Goal: Transaction & Acquisition: Book appointment/travel/reservation

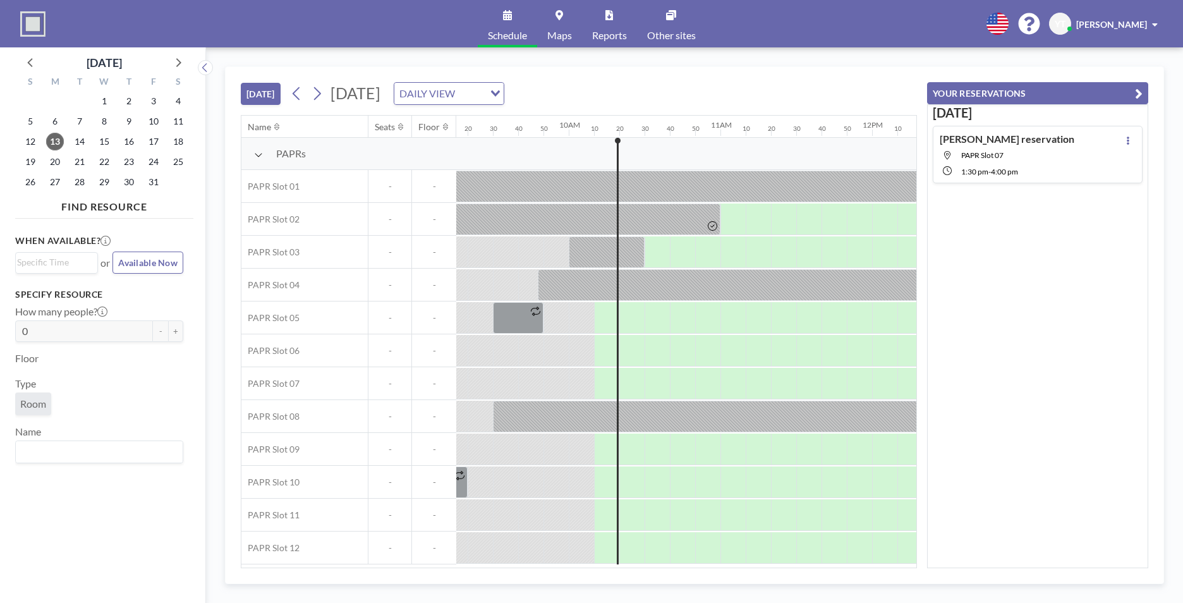
scroll to position [0, 1516]
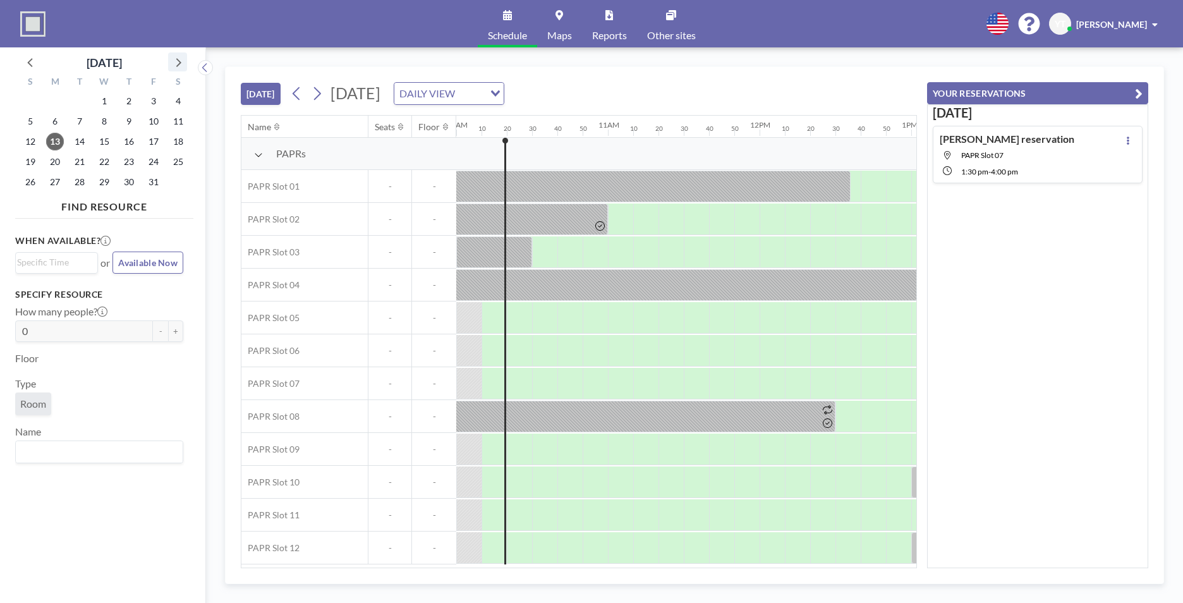
click at [173, 60] on icon at bounding box center [177, 62] width 16 height 16
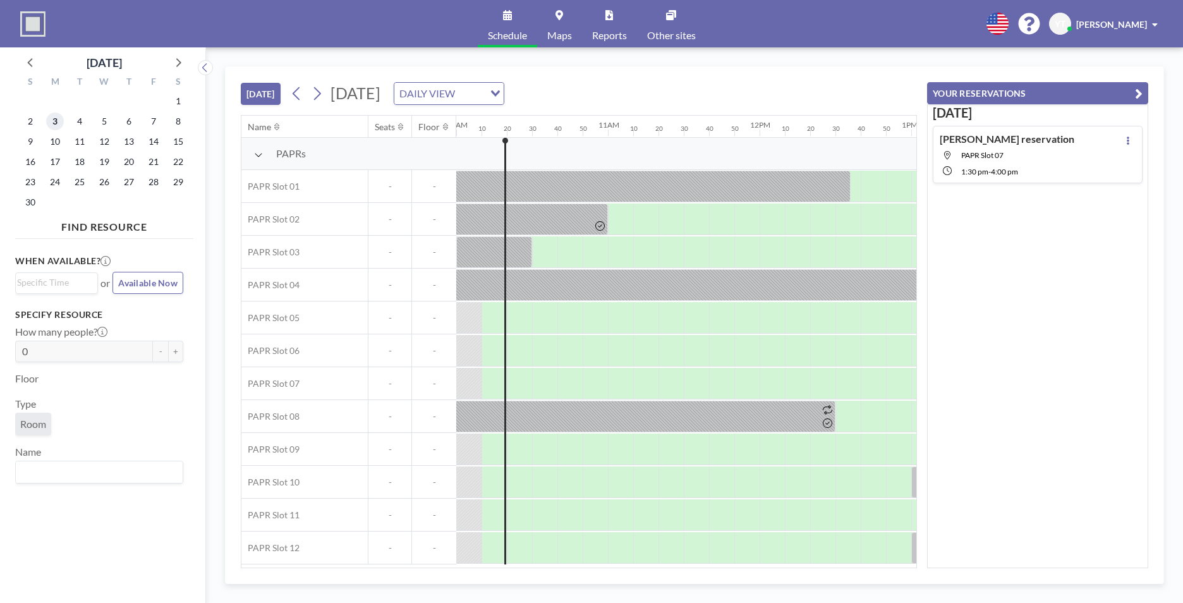
click at [61, 126] on span "3" at bounding box center [55, 121] width 18 height 18
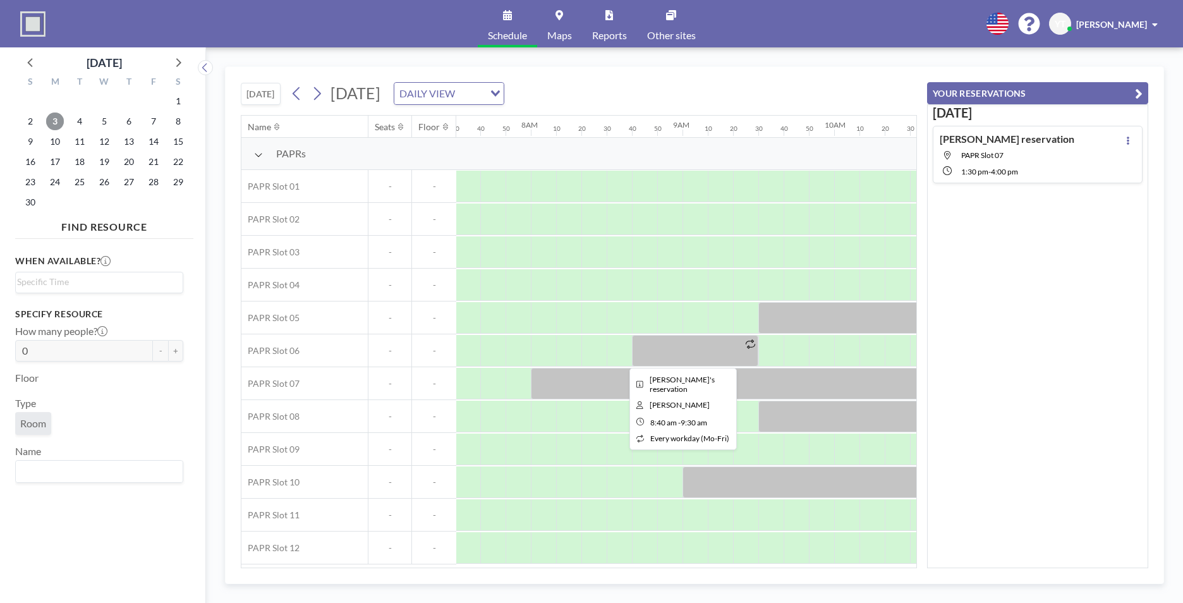
scroll to position [0, 1188]
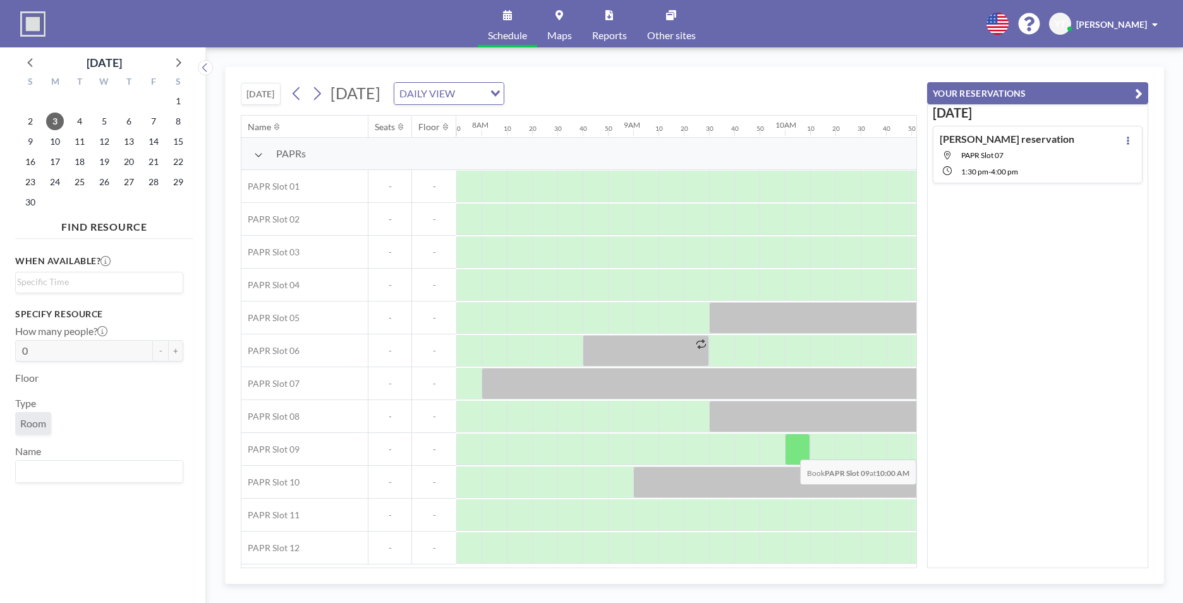
click at [804, 450] on div at bounding box center [797, 449] width 25 height 32
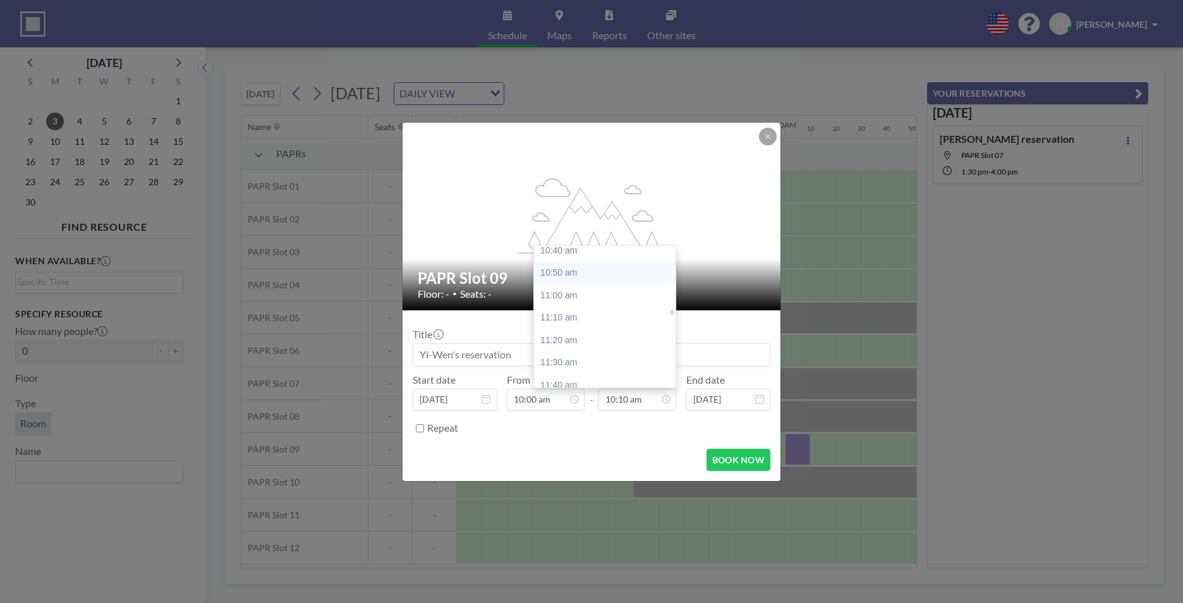
scroll to position [1561, 0]
click at [581, 312] on div "12:00 pm" at bounding box center [608, 314] width 148 height 23
click at [582, 321] on div "12:30 pm" at bounding box center [608, 324] width 148 height 23
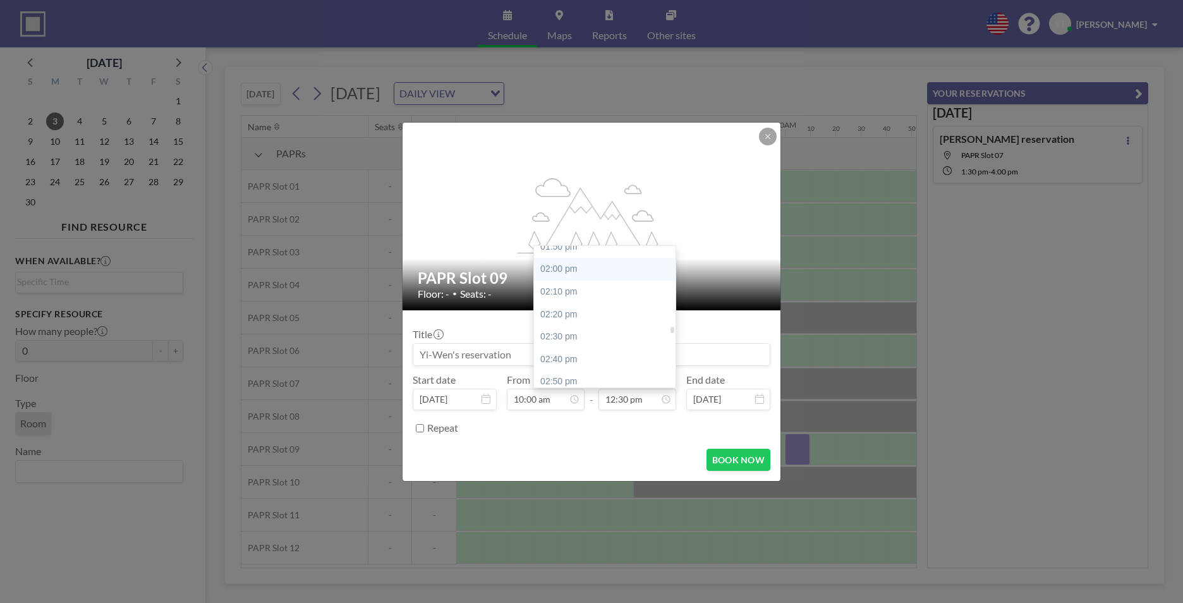
click at [615, 271] on div "02:00 pm" at bounding box center [608, 269] width 148 height 23
type input "02:00 pm"
click at [538, 405] on input "10:00 am" at bounding box center [546, 399] width 78 height 21
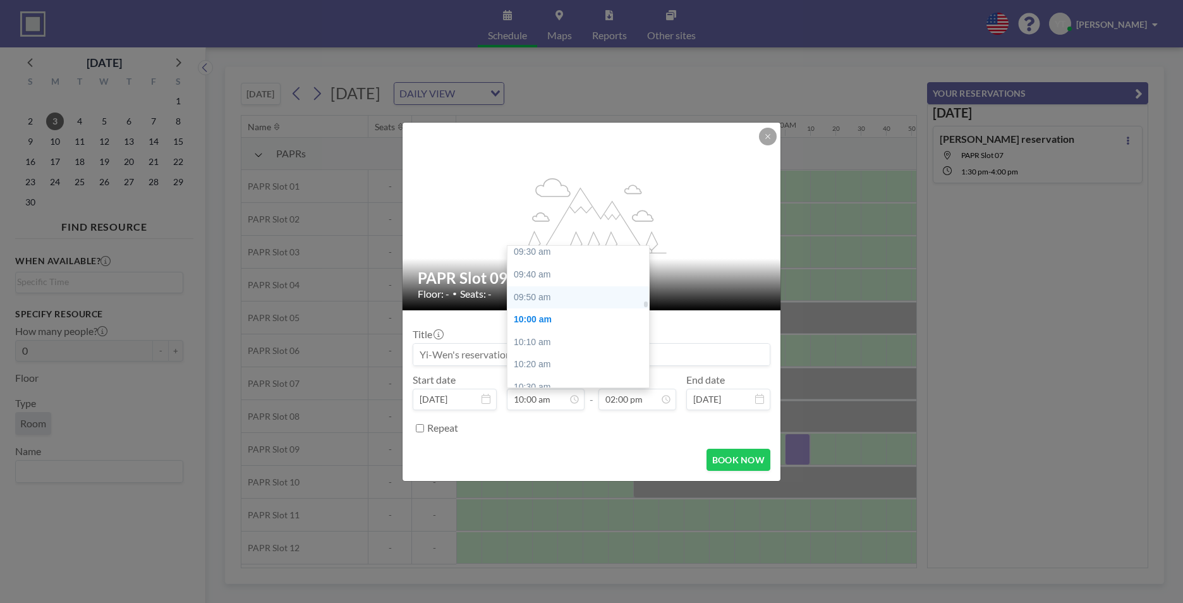
scroll to position [1223, 0]
click at [586, 314] on div "09:30 am" at bounding box center [581, 315] width 148 height 23
type input "09:30 am"
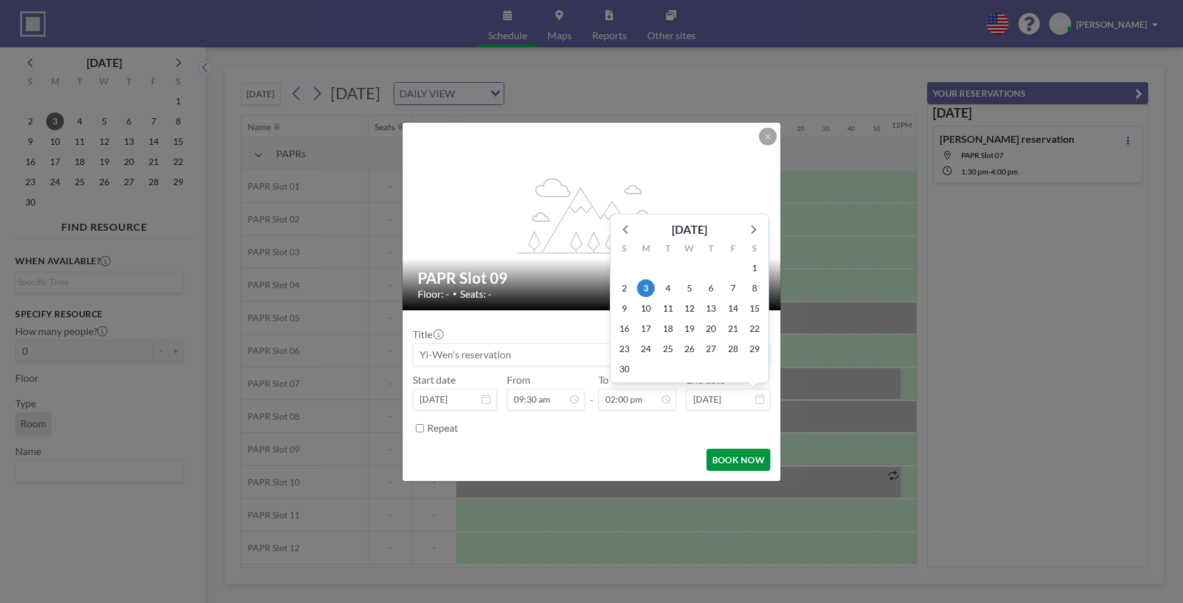
scroll to position [0, 1415]
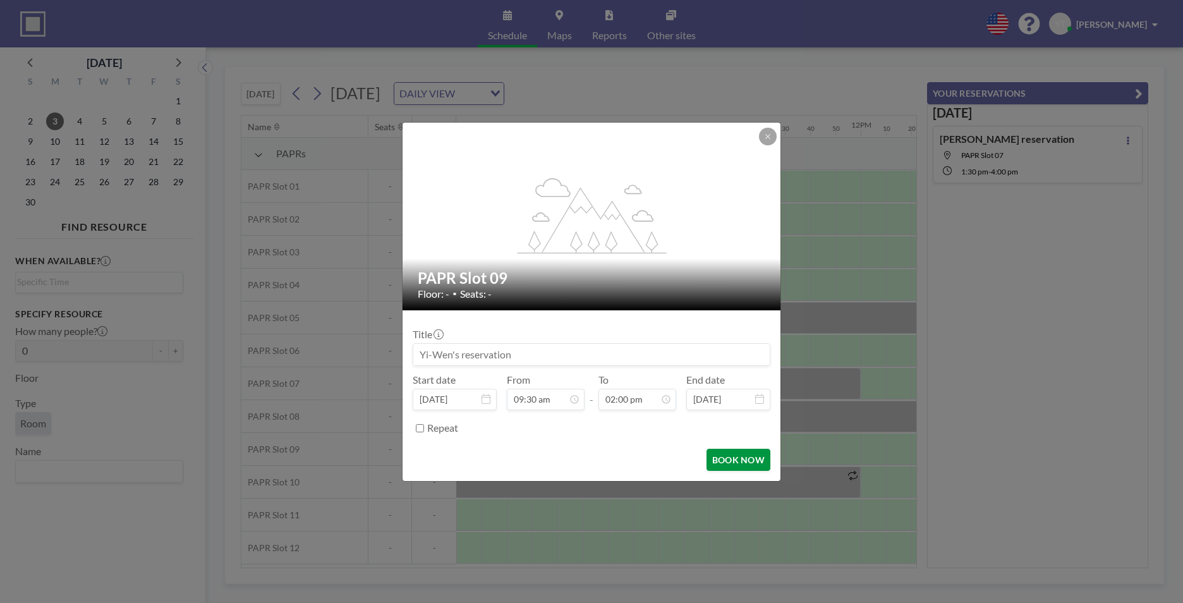
click at [733, 467] on button "BOOK NOW" at bounding box center [738, 460] width 64 height 22
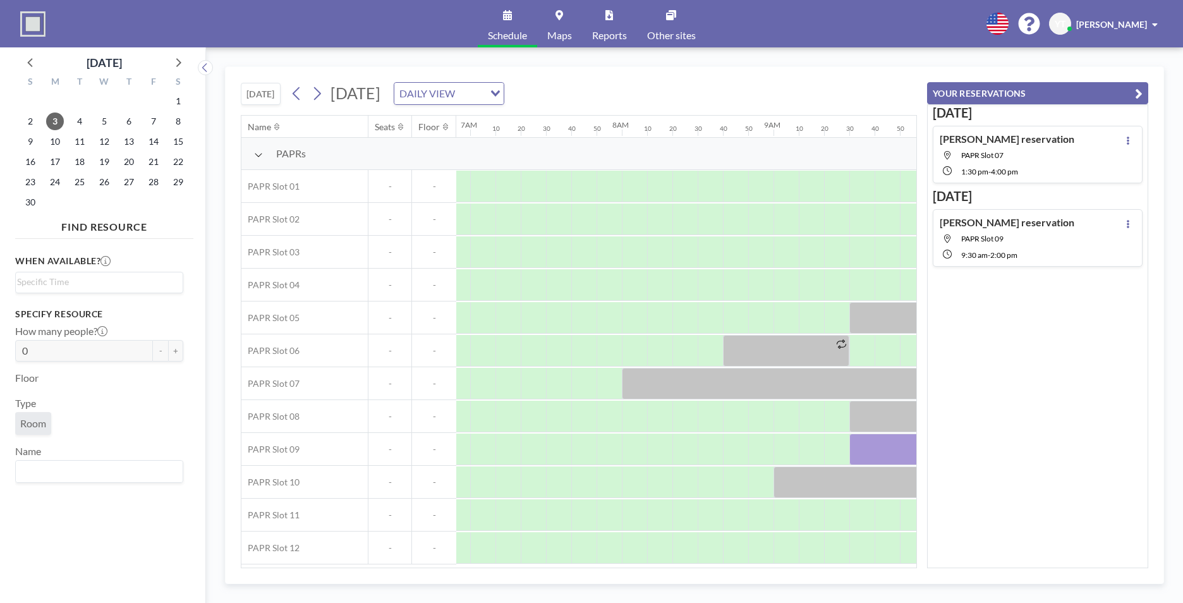
scroll to position [0, 647]
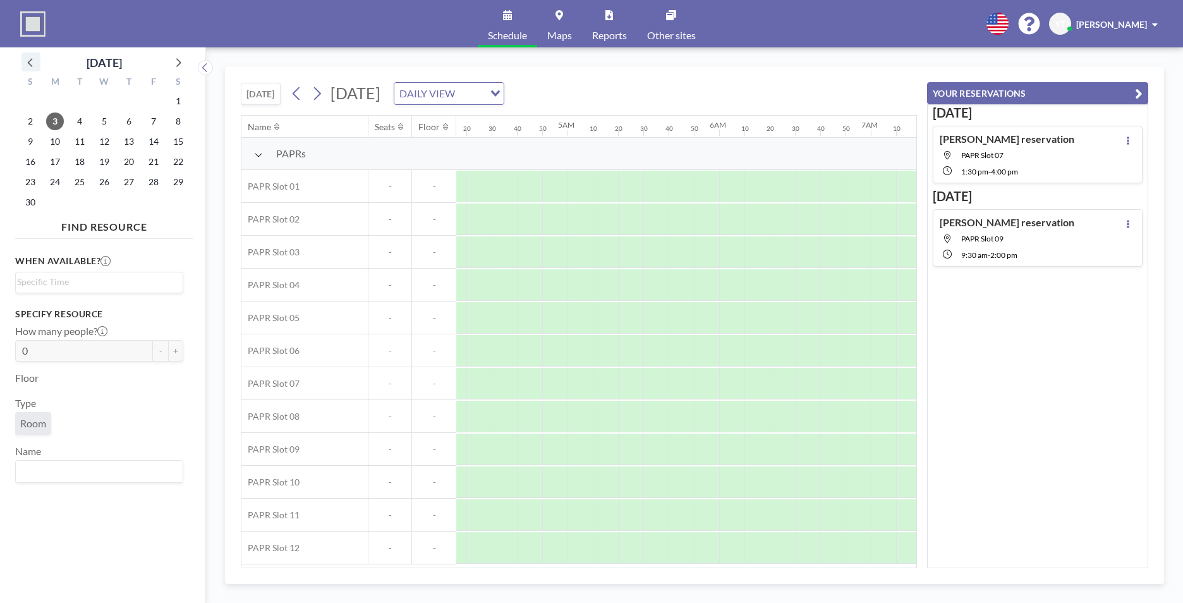
click at [32, 62] on icon at bounding box center [31, 62] width 16 height 16
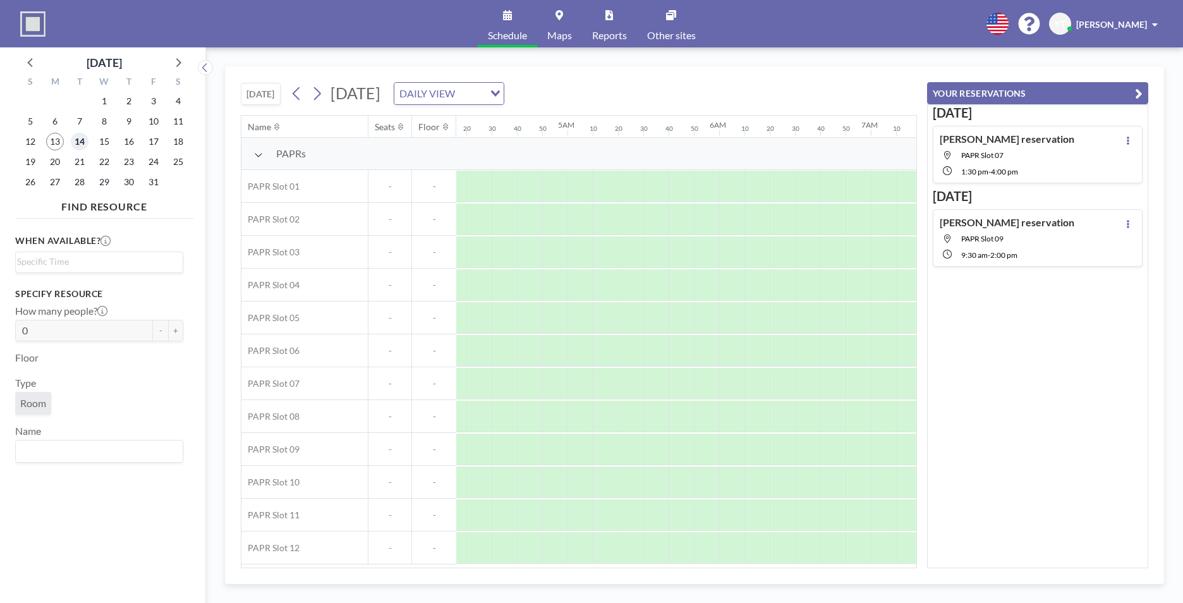
click at [73, 142] on span "14" at bounding box center [80, 142] width 18 height 18
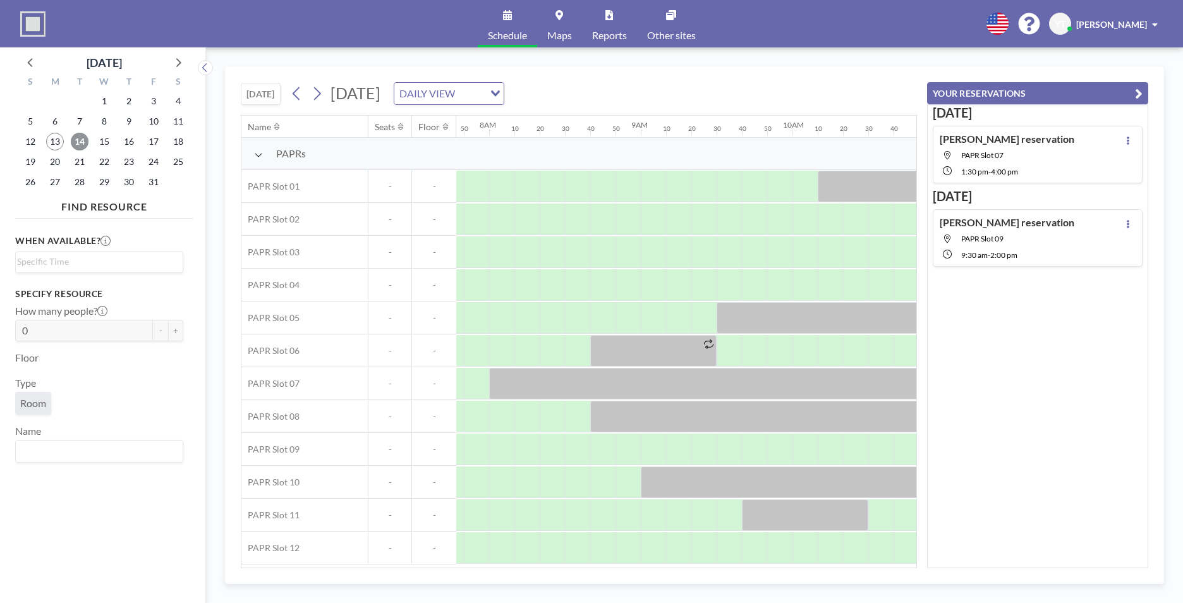
scroll to position [0, 1327]
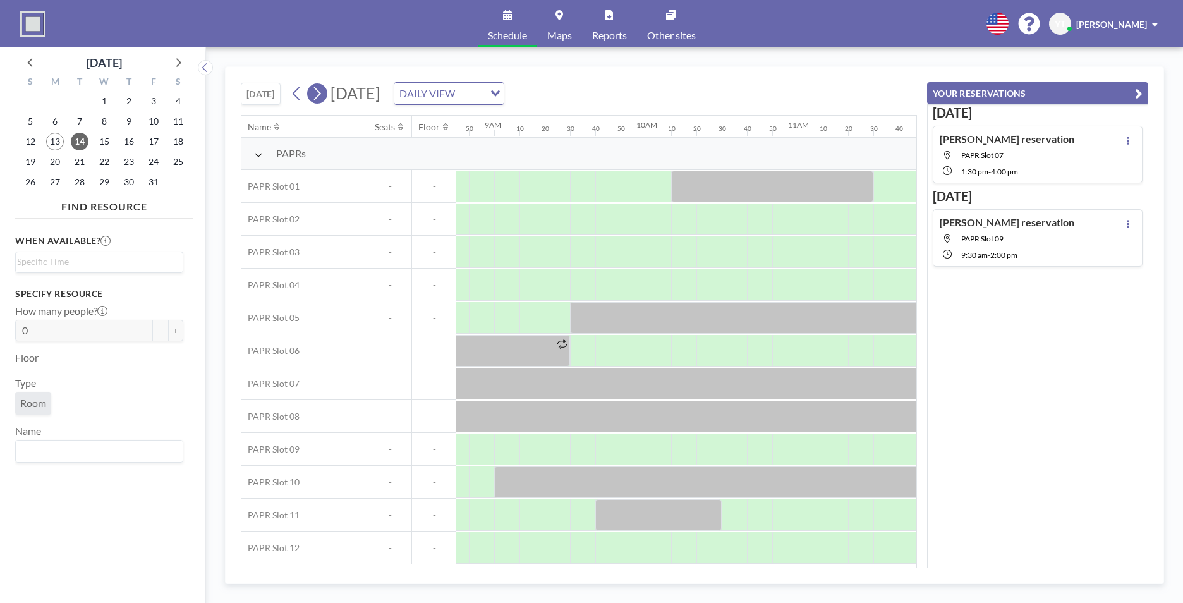
click at [316, 88] on icon at bounding box center [317, 93] width 12 height 19
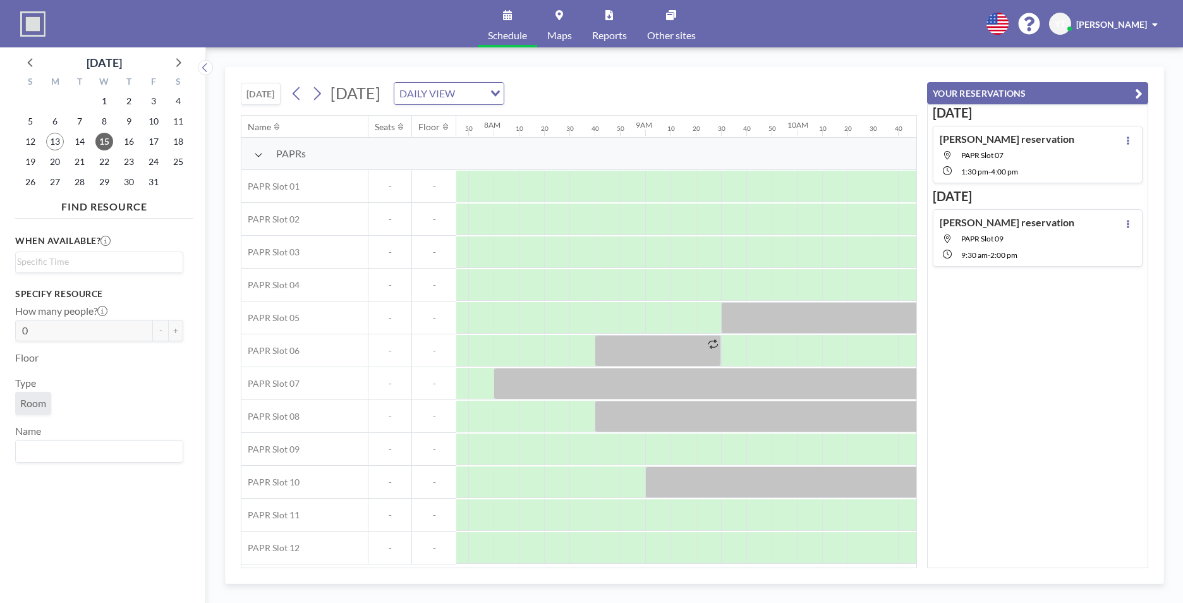
scroll to position [0, 1188]
click at [294, 95] on icon at bounding box center [297, 93] width 12 height 19
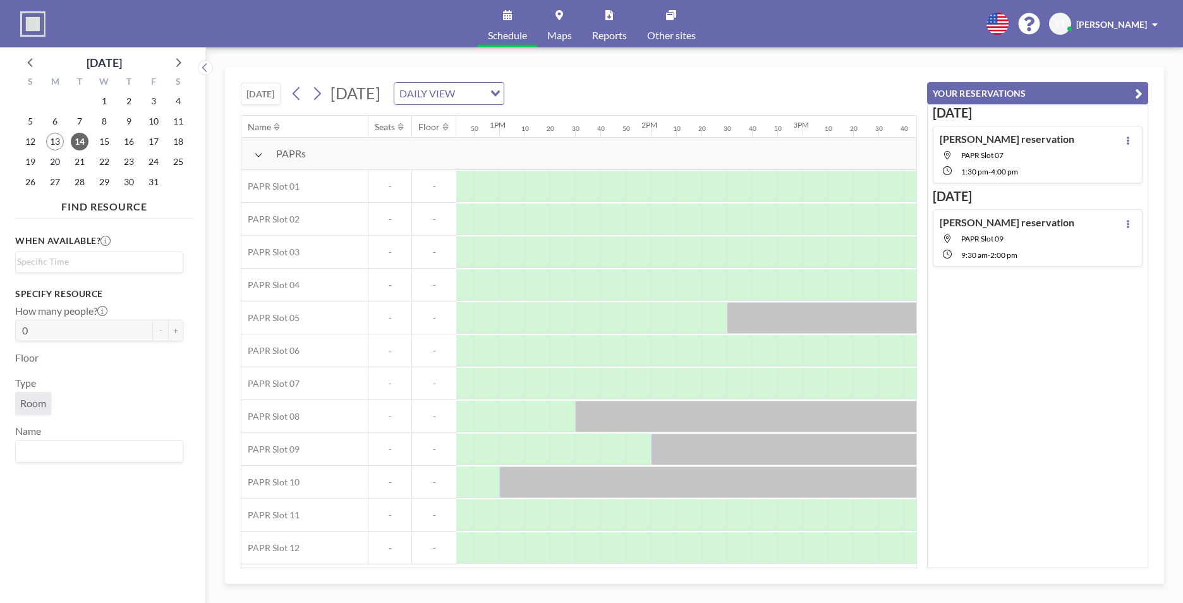
scroll to position [0, 1970]
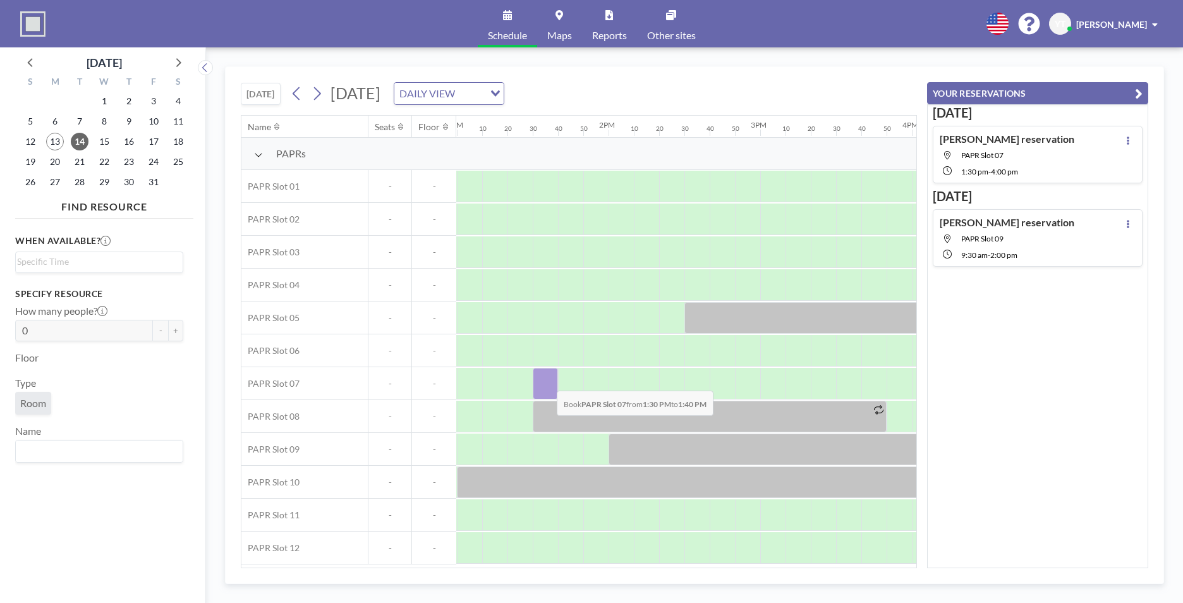
click at [546, 381] on div at bounding box center [545, 384] width 25 height 32
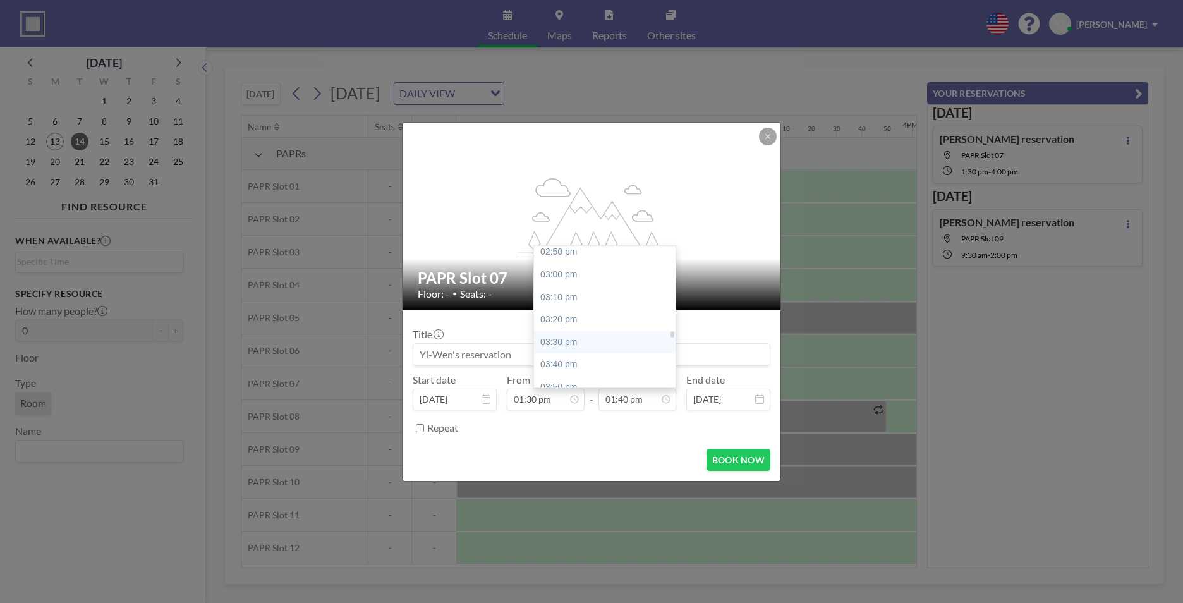
scroll to position [2034, 0]
click at [575, 375] on div "04:00 pm" at bounding box center [608, 382] width 148 height 23
type input "04:00 pm"
click at [730, 457] on button "BOOK NOW" at bounding box center [738, 460] width 64 height 22
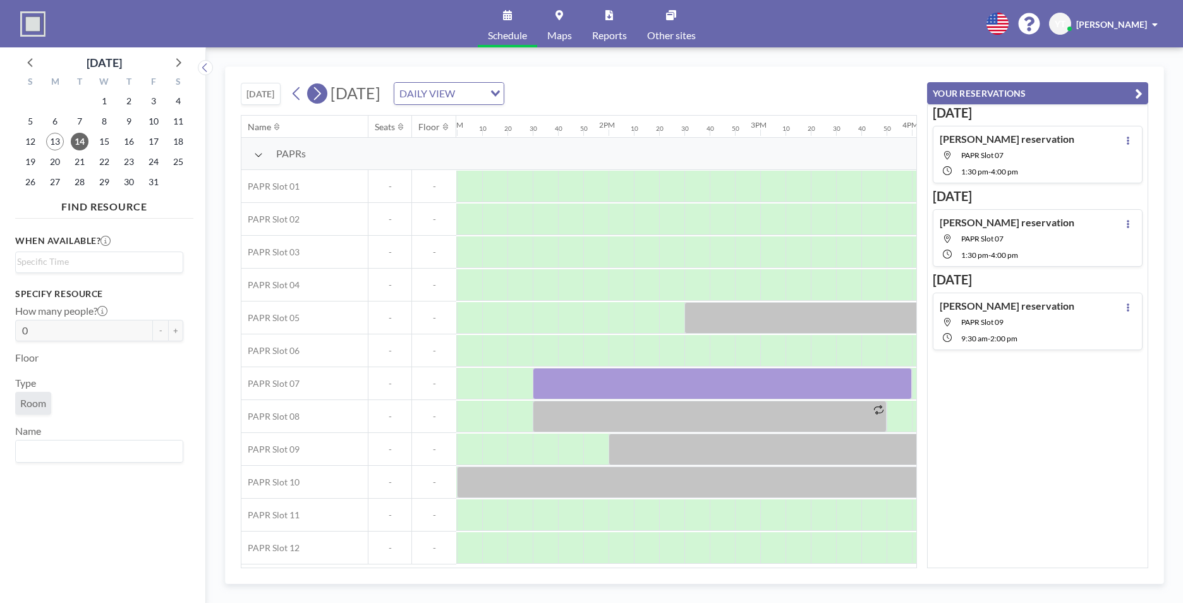
click at [313, 95] on icon at bounding box center [317, 93] width 12 height 19
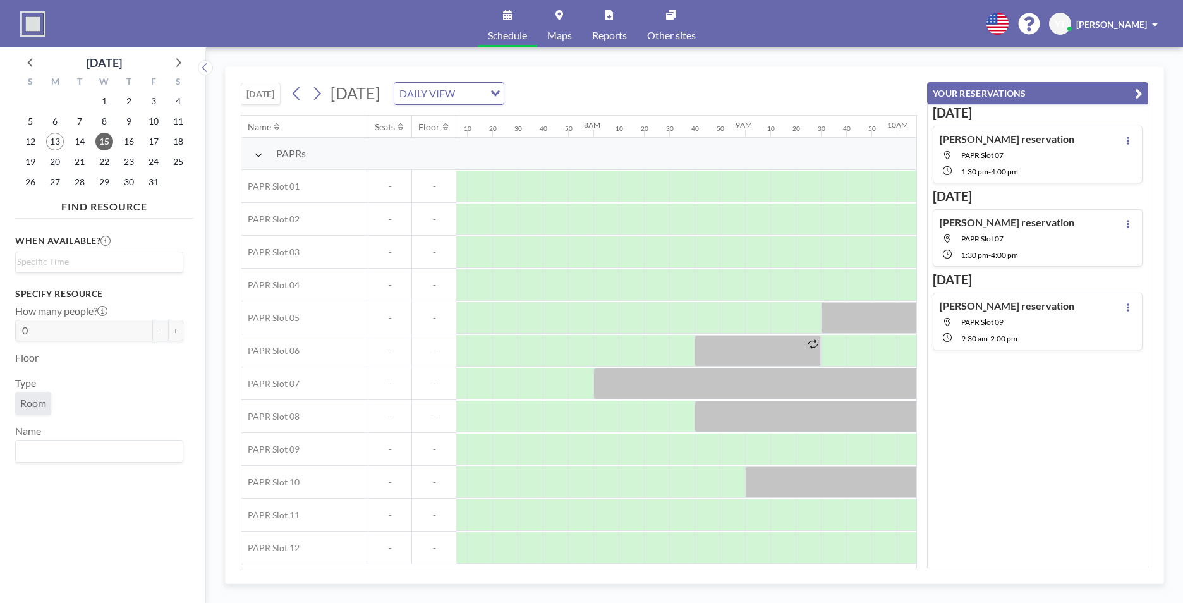
scroll to position [0, 1188]
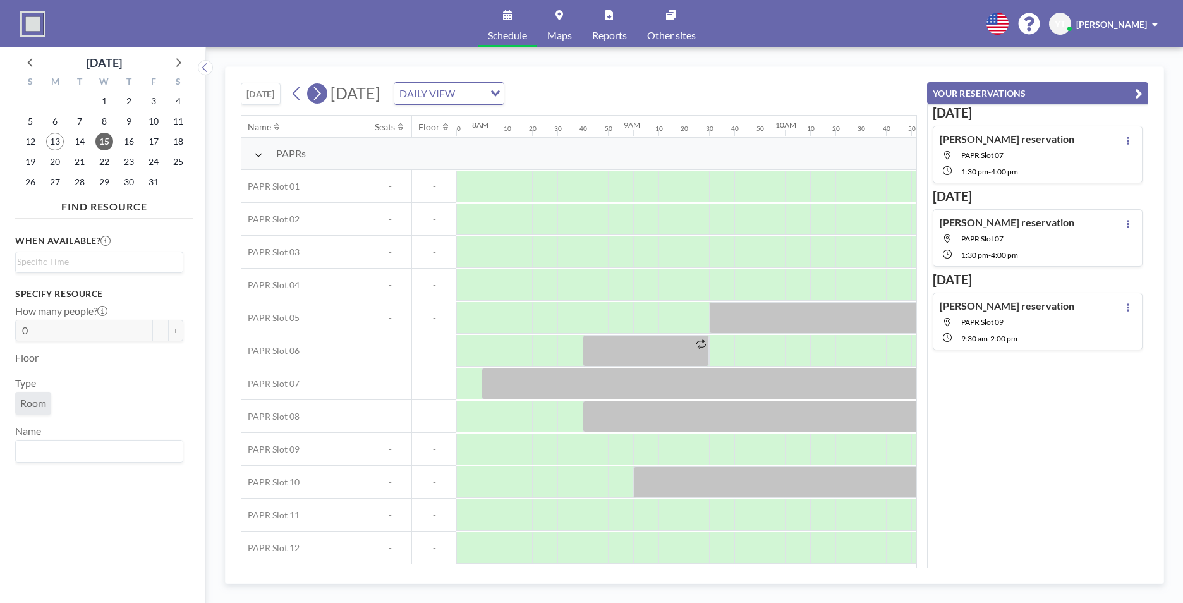
click at [323, 98] on icon at bounding box center [317, 93] width 12 height 19
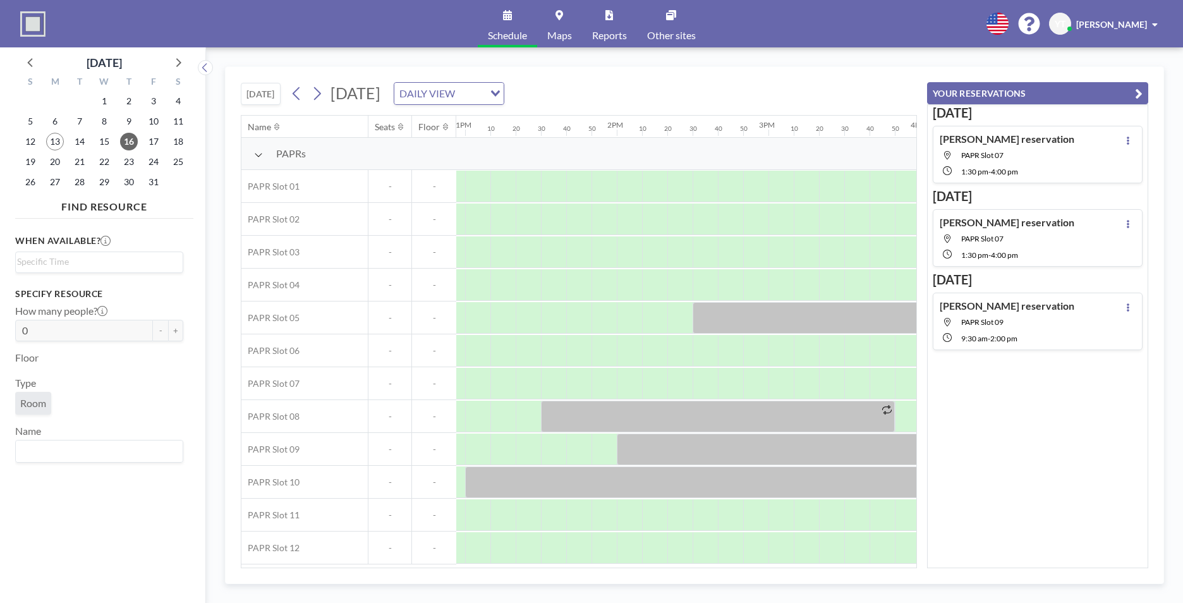
scroll to position [0, 2029]
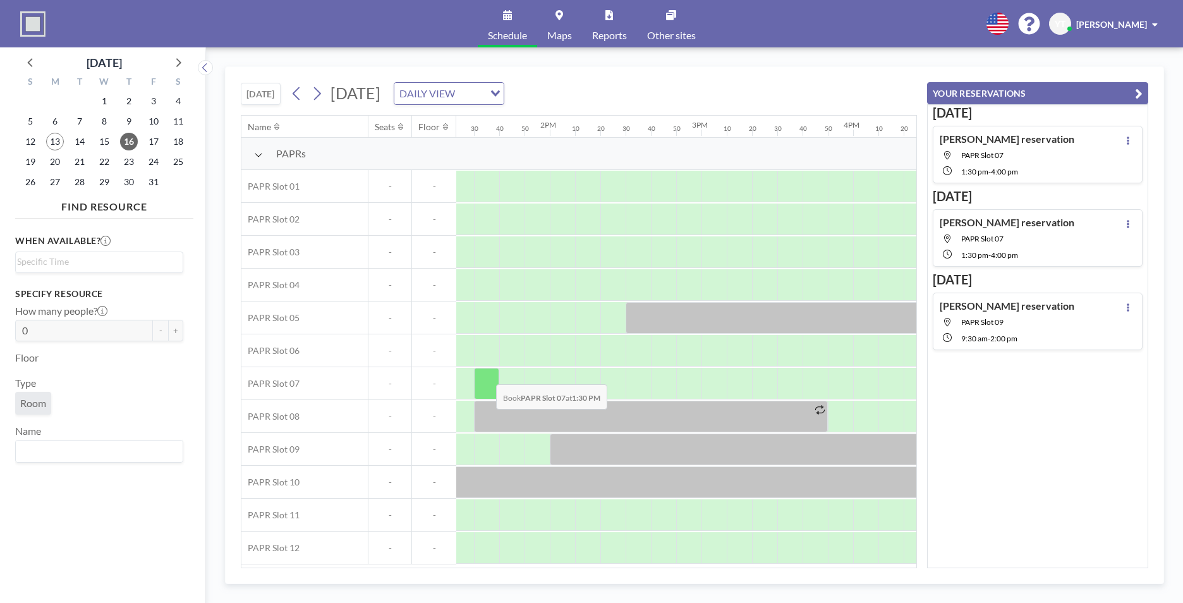
click at [486, 375] on div at bounding box center [486, 384] width 25 height 32
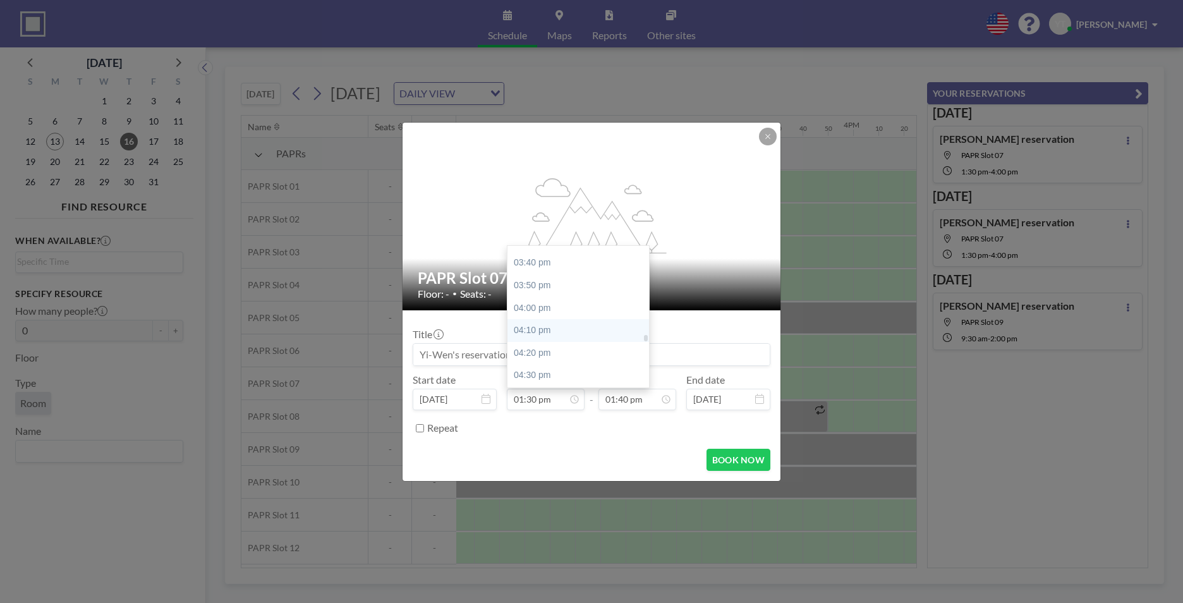
scroll to position [2137, 0]
click at [548, 341] on div "04:30 pm" at bounding box center [581, 345] width 148 height 23
type input "04:30 pm"
type input "04:40 pm"
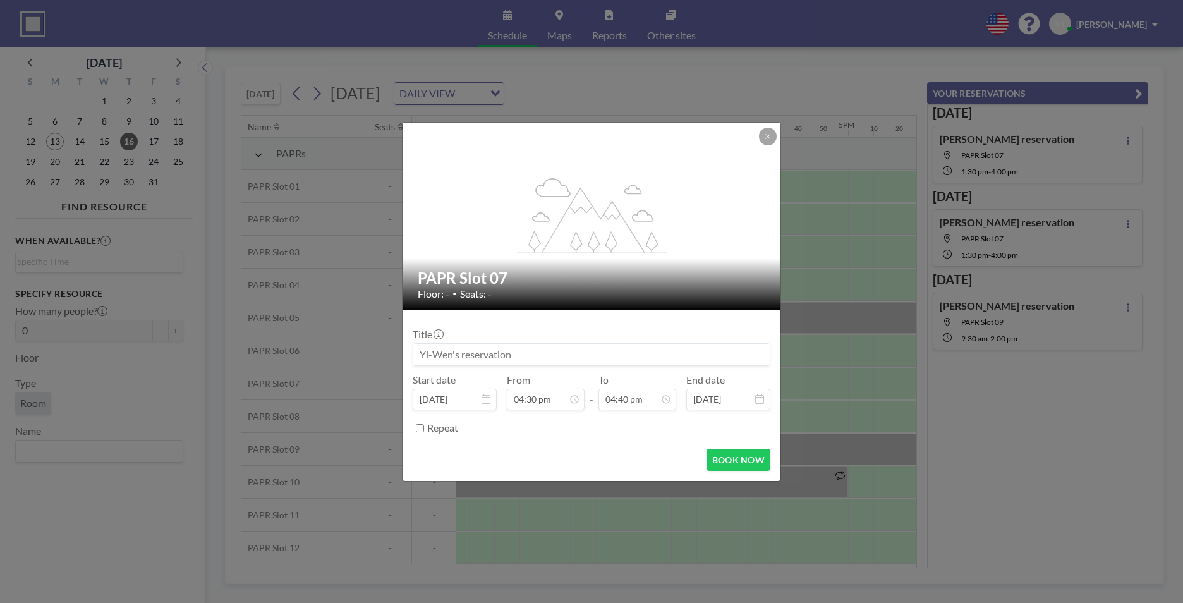
scroll to position [0, 2476]
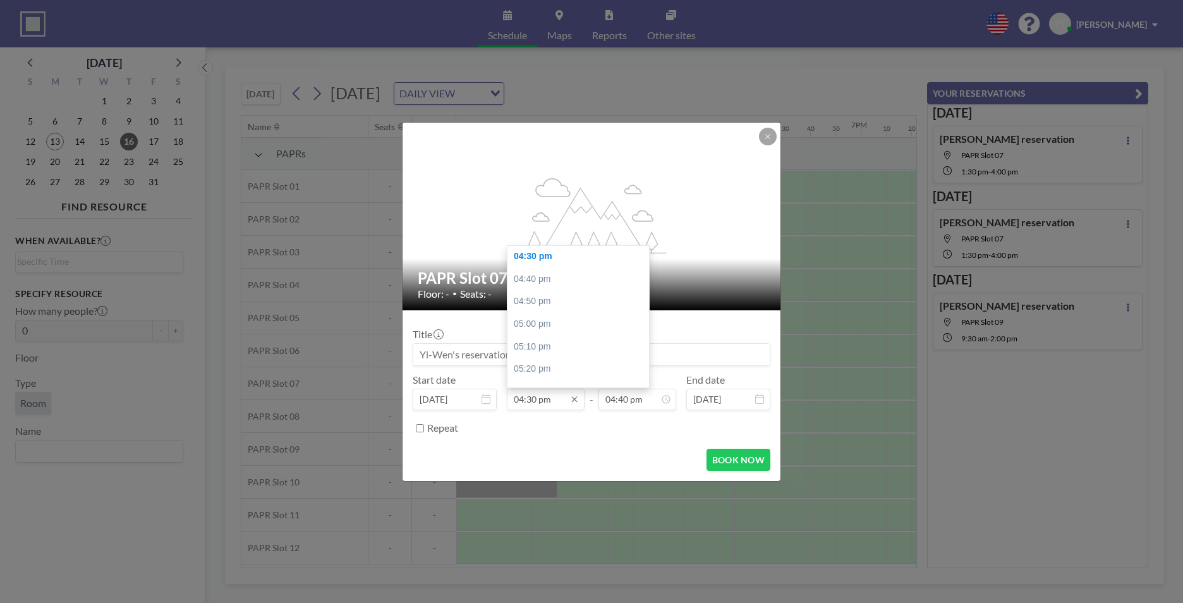
click at [555, 406] on input "04:30 pm" at bounding box center [546, 399] width 78 height 21
click at [548, 351] on div "01:30 pm" at bounding box center [581, 357] width 148 height 23
type input "01:30 pm"
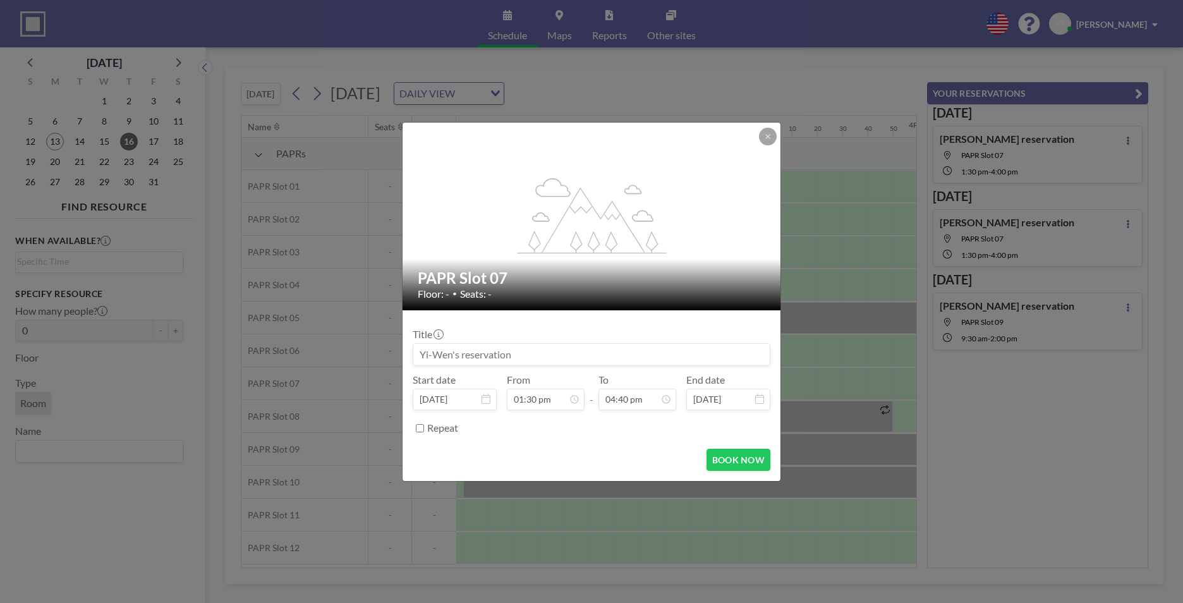
scroll to position [0, 2022]
click at [738, 469] on button "BOOK NOW" at bounding box center [738, 460] width 64 height 22
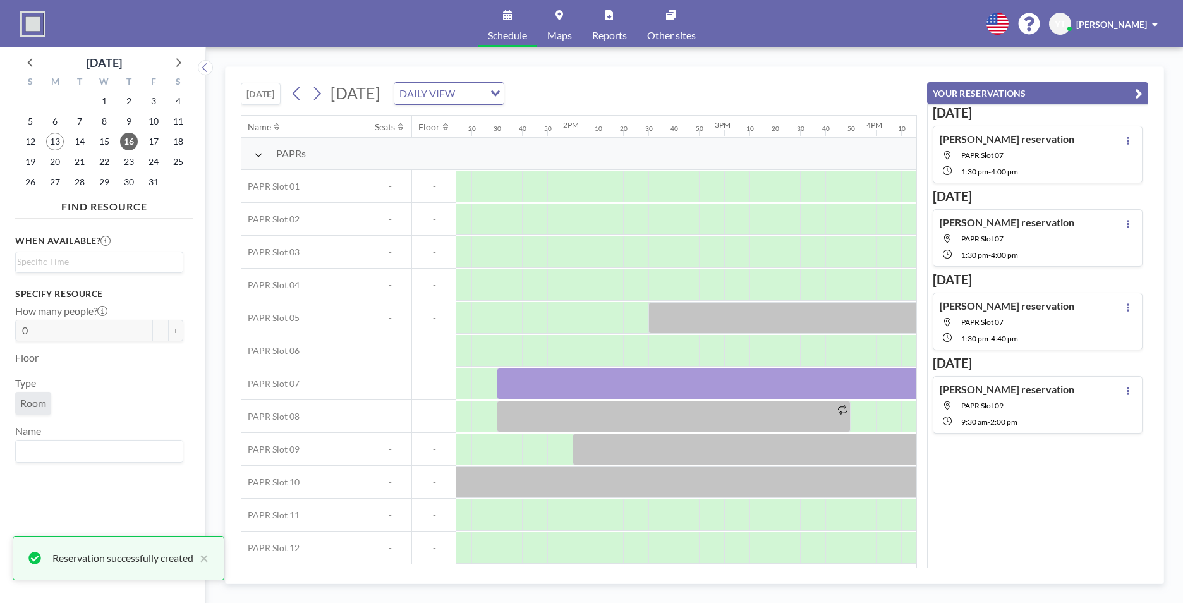
scroll to position [0, 2003]
